Goal: Navigation & Orientation: Find specific page/section

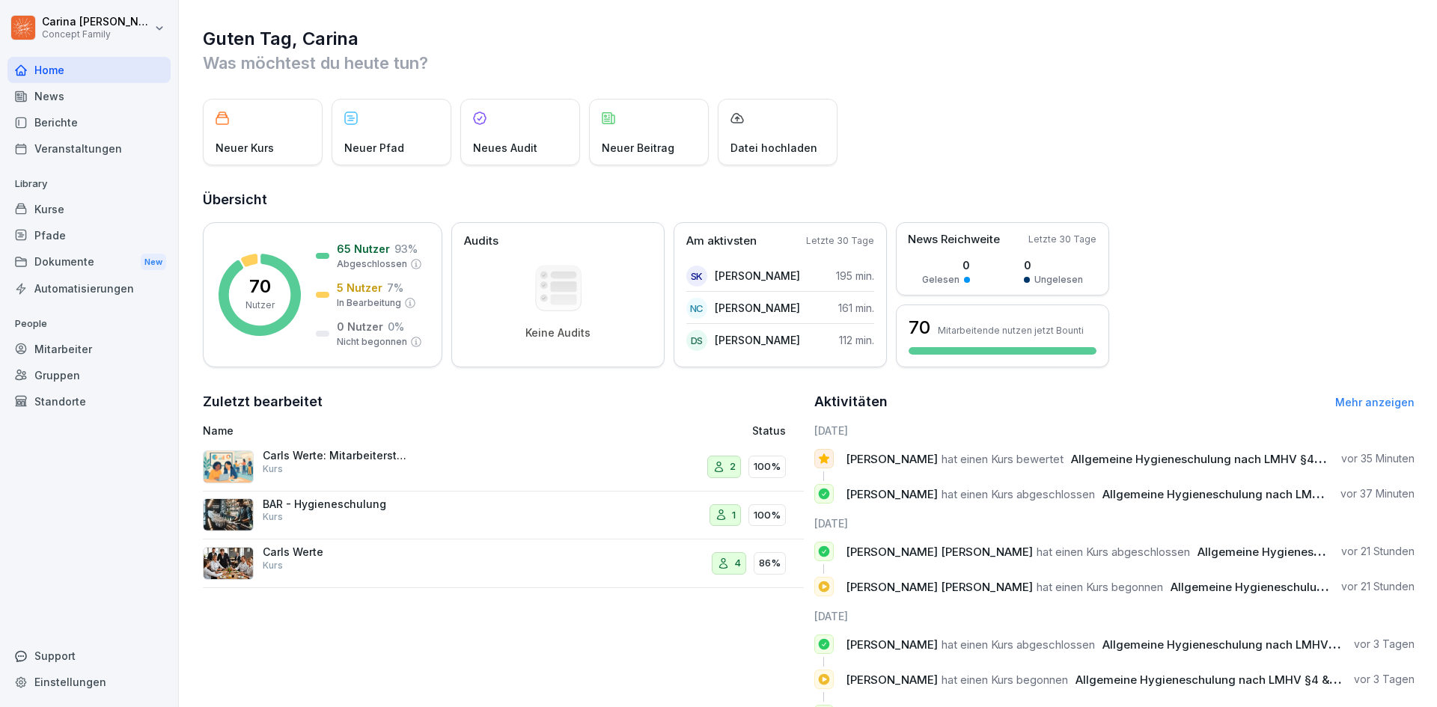
click at [68, 198] on div "Kurse" at bounding box center [88, 209] width 163 height 26
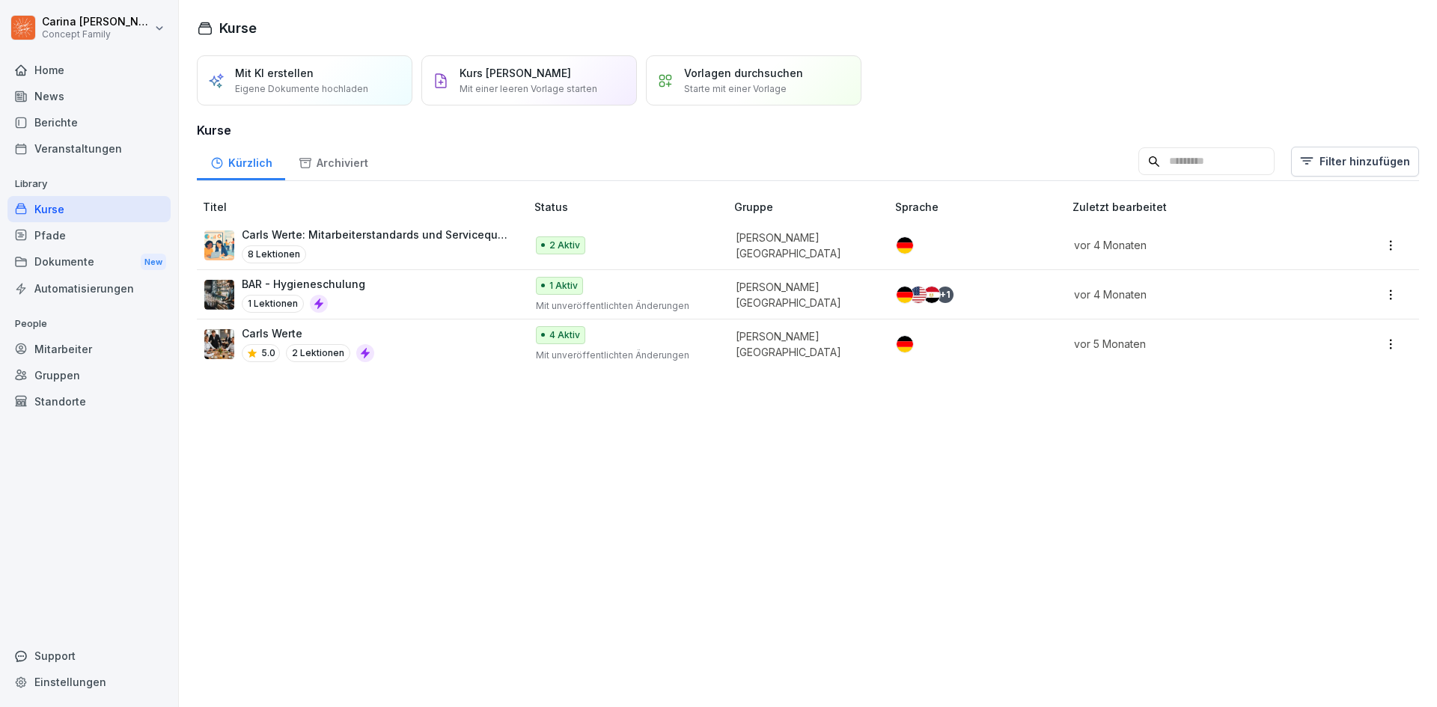
click at [49, 124] on div "Berichte" at bounding box center [88, 122] width 163 height 26
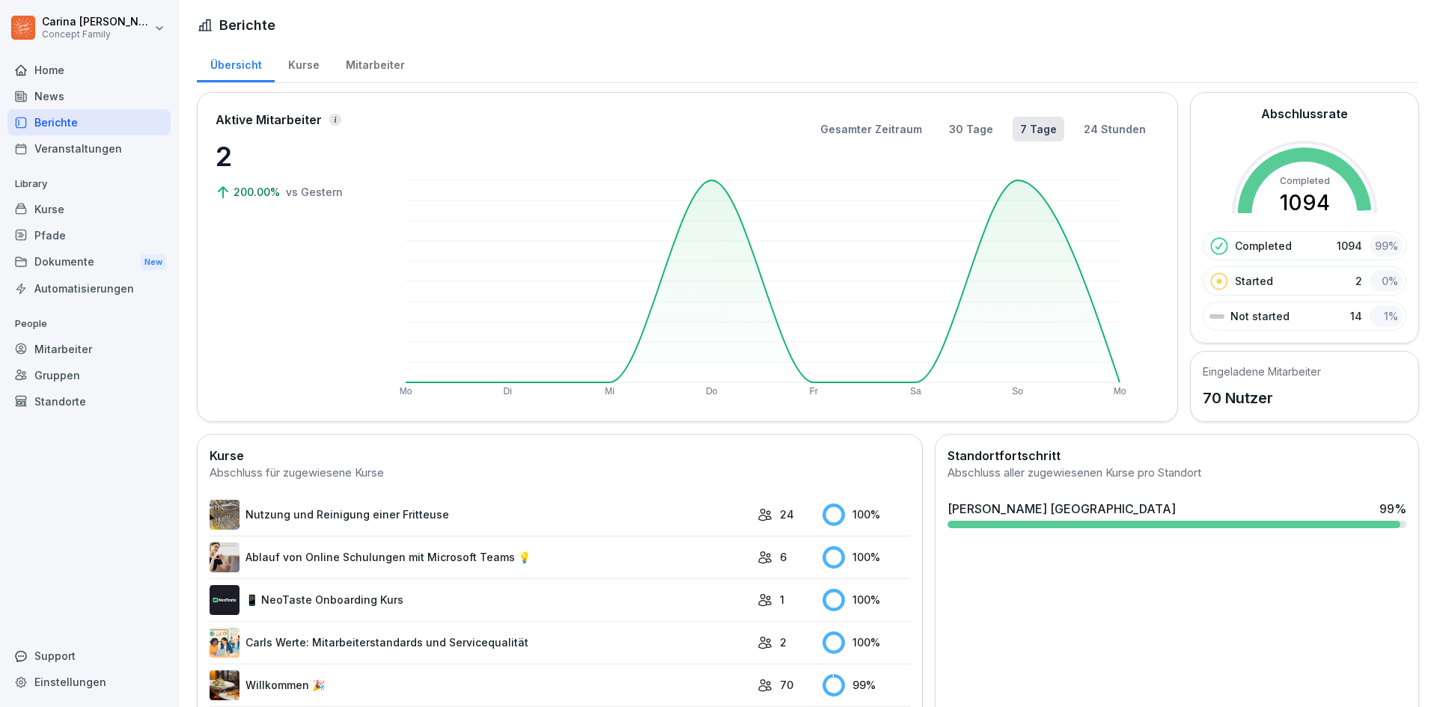
click at [386, 62] on div "Mitarbeiter" at bounding box center [374, 63] width 85 height 38
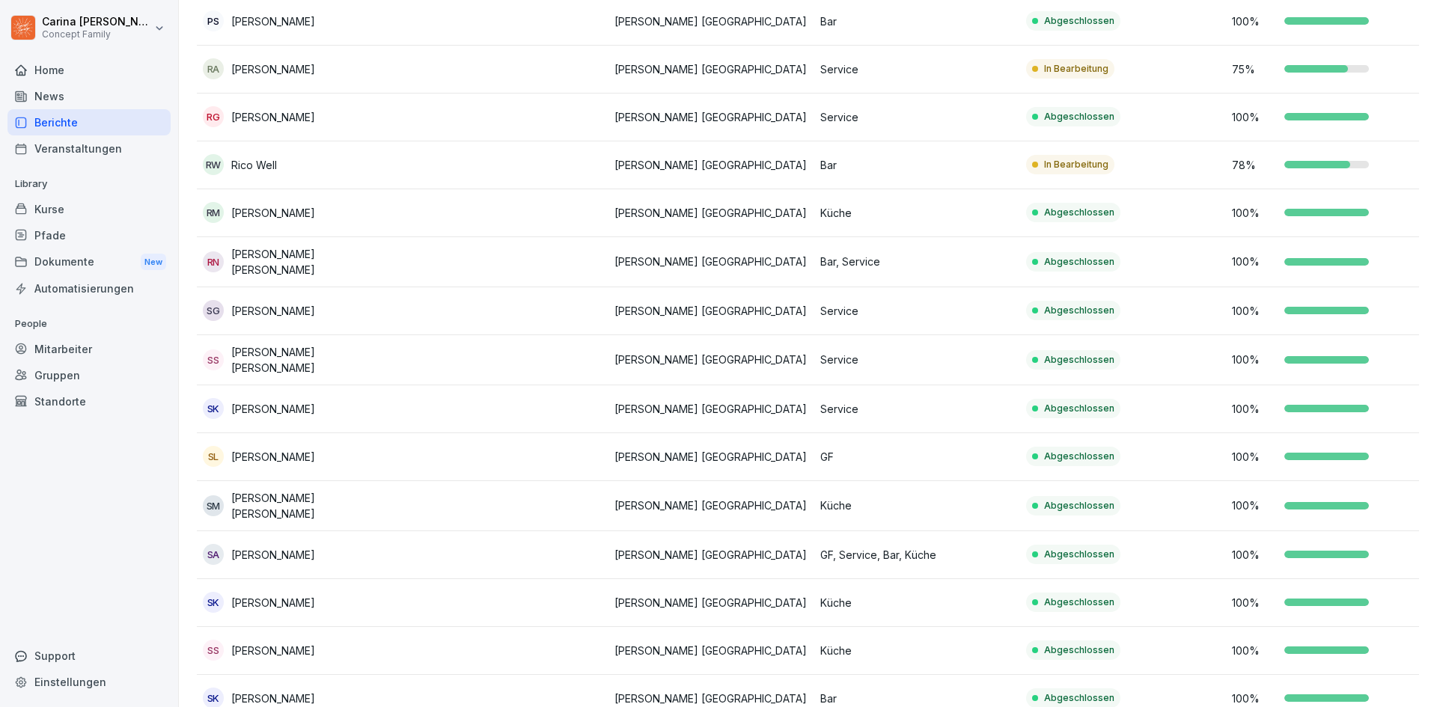
scroll to position [2694, 0]
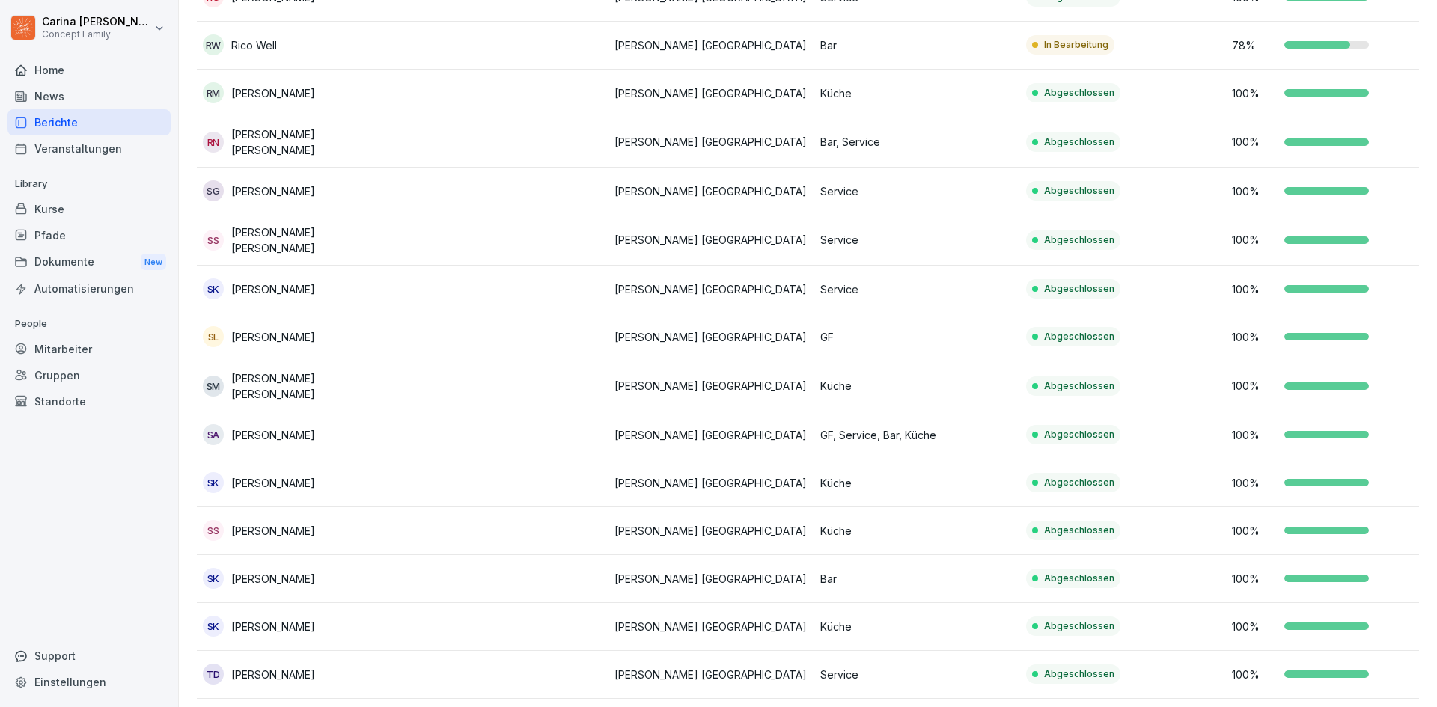
click at [1004, 266] on td "Service" at bounding box center [917, 290] width 206 height 48
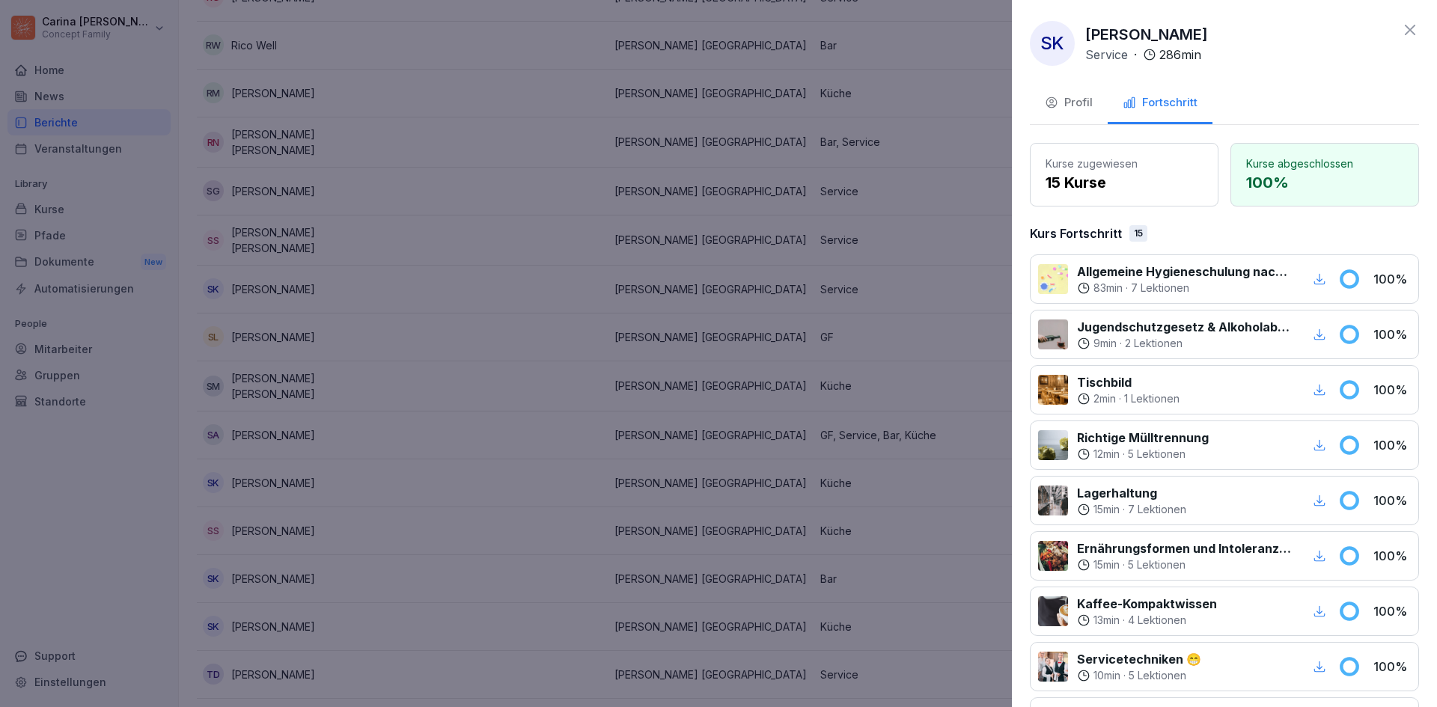
click at [1313, 275] on icon "button" at bounding box center [1319, 278] width 13 height 13
